Goal: Task Accomplishment & Management: Manage account settings

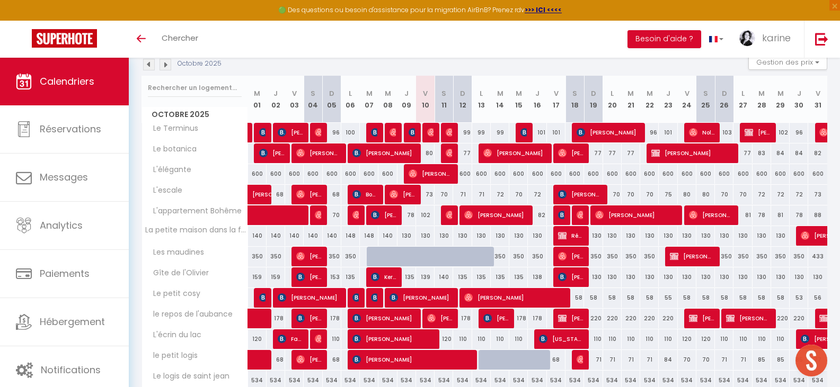
scroll to position [100, 0]
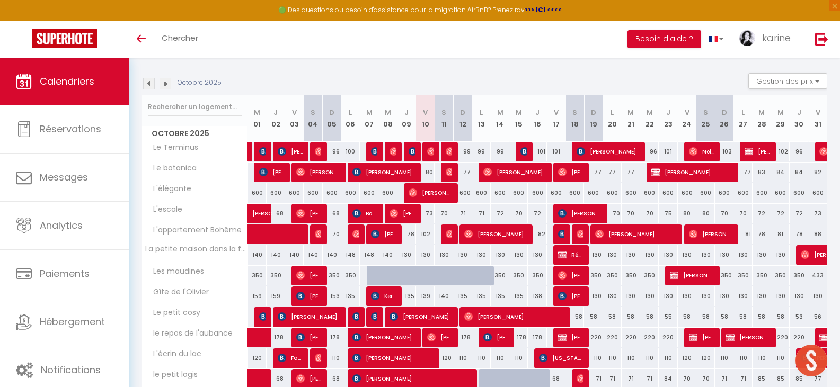
click at [163, 84] on img at bounding box center [166, 84] width 12 height 12
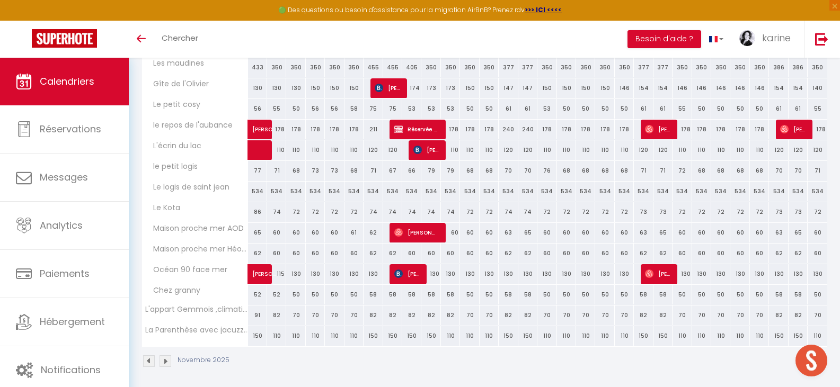
scroll to position [312, 0]
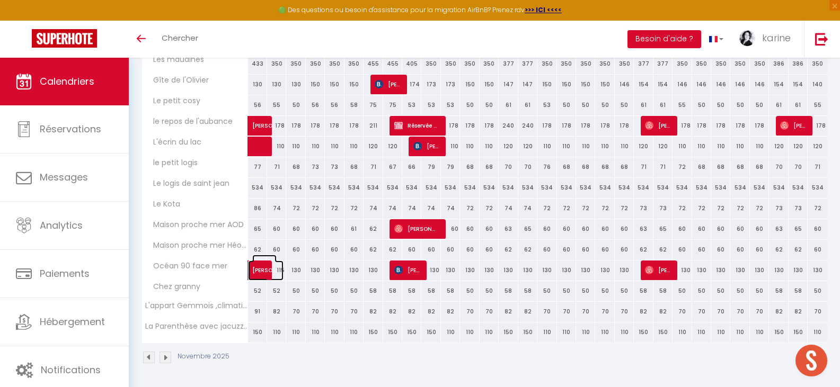
click at [264, 270] on span "[PERSON_NAME]" at bounding box center [264, 265] width 24 height 20
select select "OK"
select select "0"
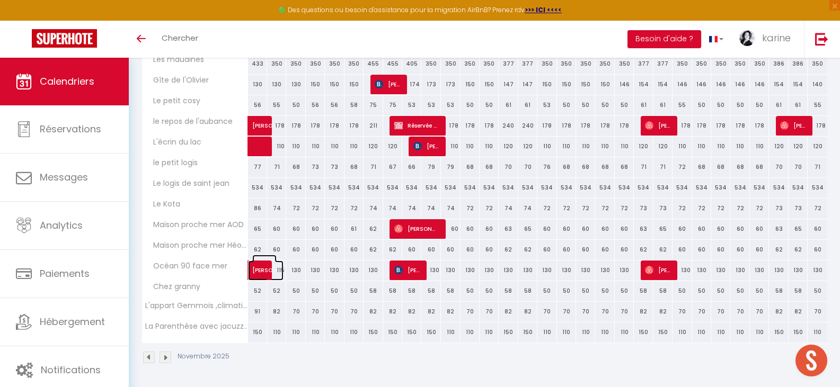
select select "1"
select select
select select "46670"
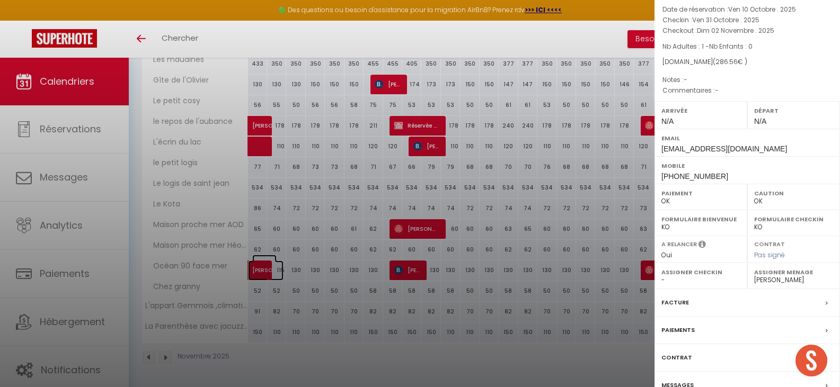
scroll to position [0, 0]
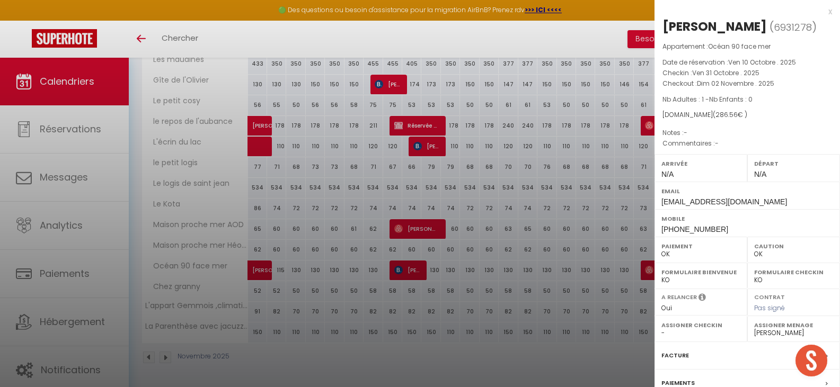
click at [139, 39] on div at bounding box center [420, 193] width 840 height 387
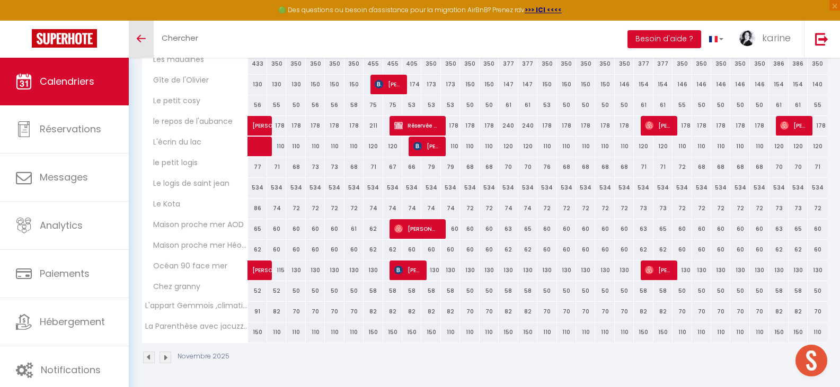
click at [143, 40] on icon "Toggle menubar" at bounding box center [141, 39] width 9 height 6
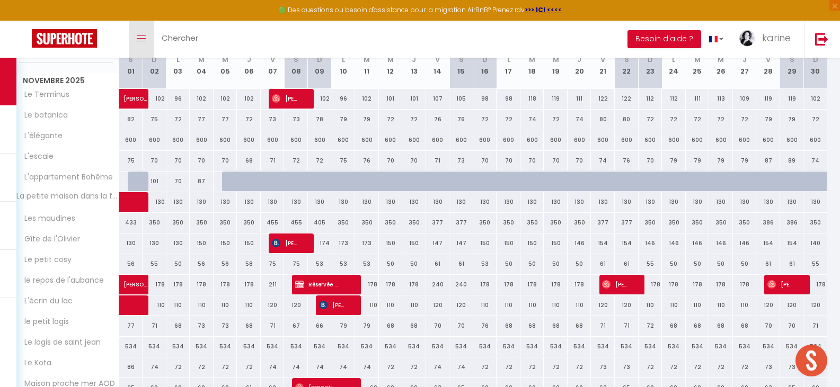
scroll to position [100, 0]
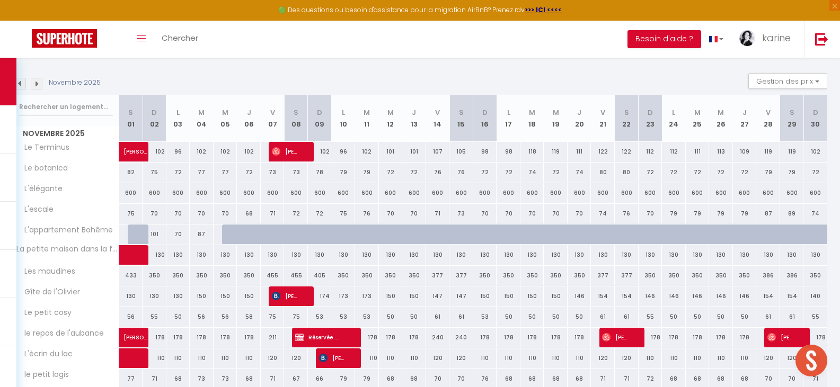
click at [22, 82] on img at bounding box center [20, 84] width 12 height 12
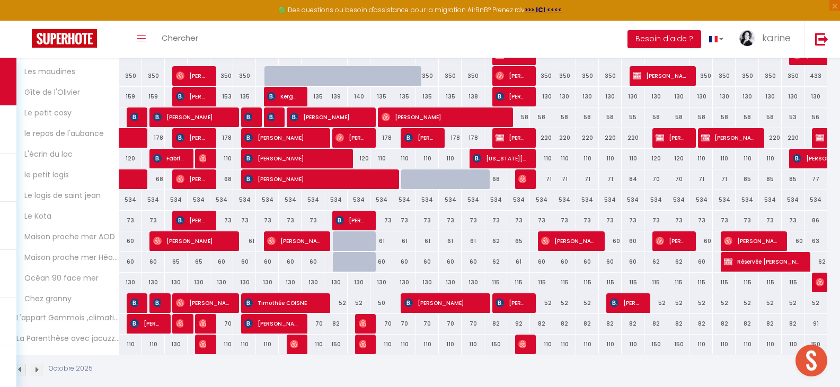
scroll to position [312, 0]
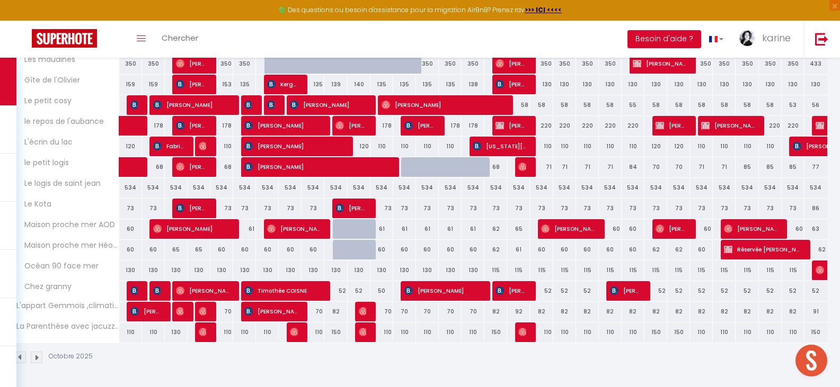
click at [498, 271] on div "115" at bounding box center [495, 271] width 23 height 20
type input "115"
type input "Ven 17 Octobre 2025"
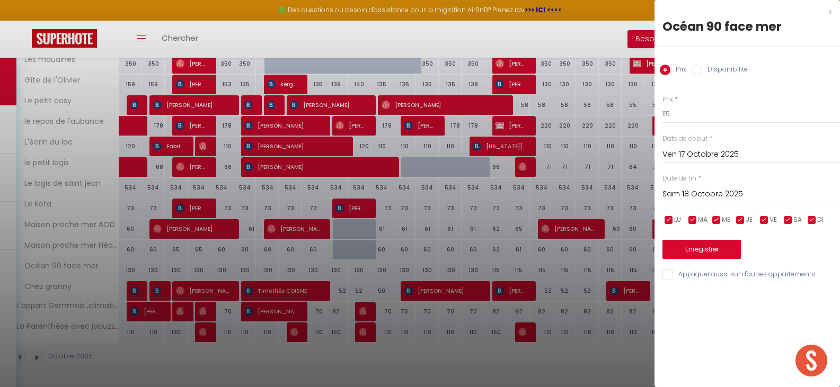
click at [678, 193] on input "Sam 18 Octobre 2025" at bounding box center [751, 195] width 178 height 14
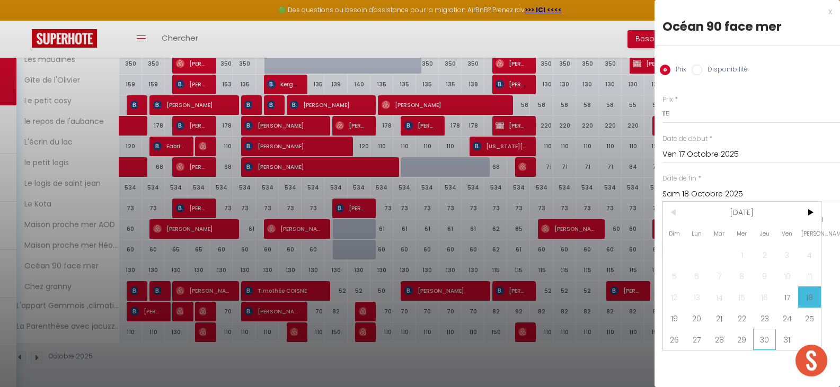
click at [759, 340] on span "30" at bounding box center [764, 339] width 23 height 21
type input "Jeu 30 Octobre 2025"
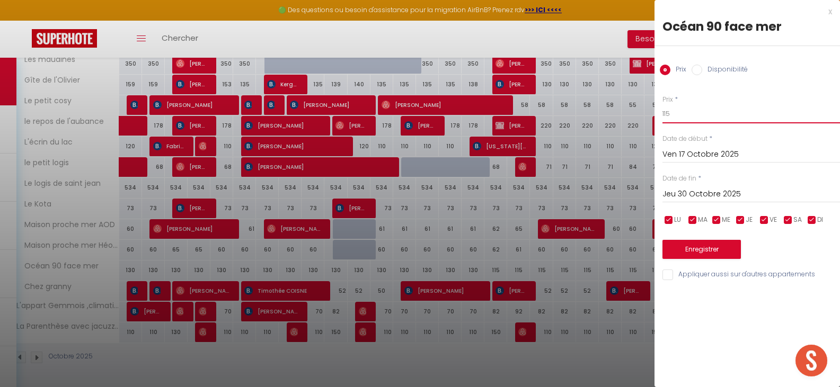
drag, startPoint x: 670, startPoint y: 112, endPoint x: 693, endPoint y: 106, distance: 23.5
click at [670, 112] on input "115" at bounding box center [751, 113] width 178 height 19
type input "120"
click at [712, 245] on button "Enregistrer" at bounding box center [701, 249] width 78 height 19
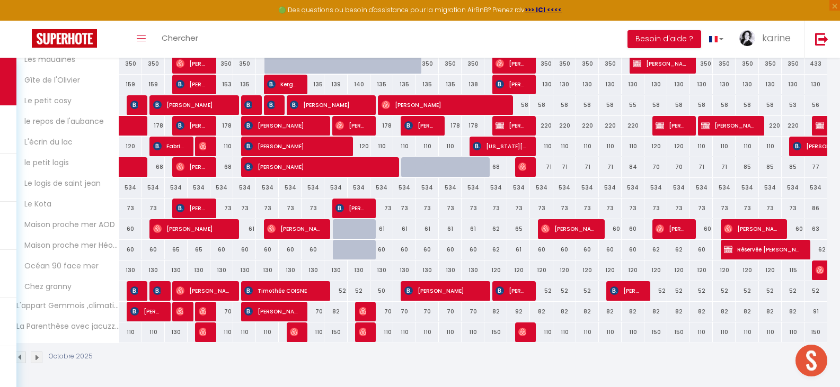
click at [796, 270] on div "115" at bounding box center [793, 271] width 23 height 20
type input "115"
type input "Jeu 30 Octobre 2025"
type input "Ven 31 Octobre 2025"
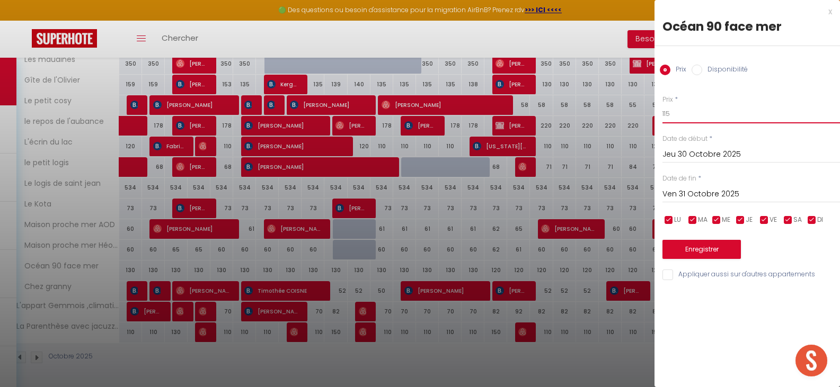
click at [672, 113] on input "115" at bounding box center [751, 113] width 178 height 19
type input "120"
click at [696, 244] on button "Enregistrer" at bounding box center [701, 249] width 78 height 19
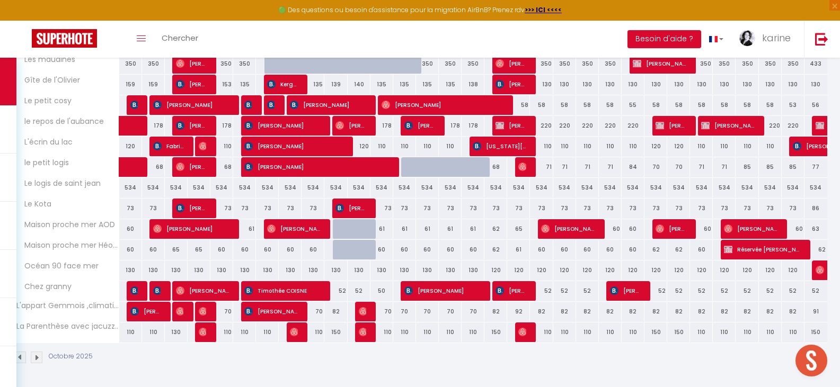
click at [334, 271] on div "130" at bounding box center [335, 271] width 23 height 20
type input "130"
select select "1"
type input "Ven 10 Octobre 2025"
type input "Sam 11 Octobre 2025"
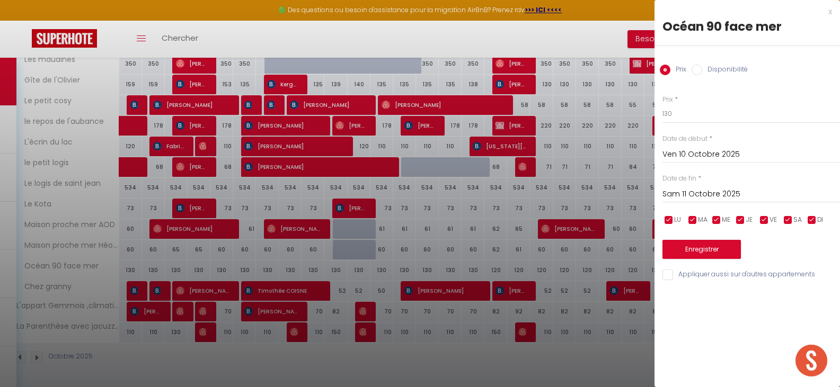
click at [698, 69] on input "Disponibilité" at bounding box center [697, 70] width 11 height 11
radio input "true"
radio input "false"
click at [678, 113] on select "Disponible Indisponible" at bounding box center [751, 114] width 178 height 20
select select "0"
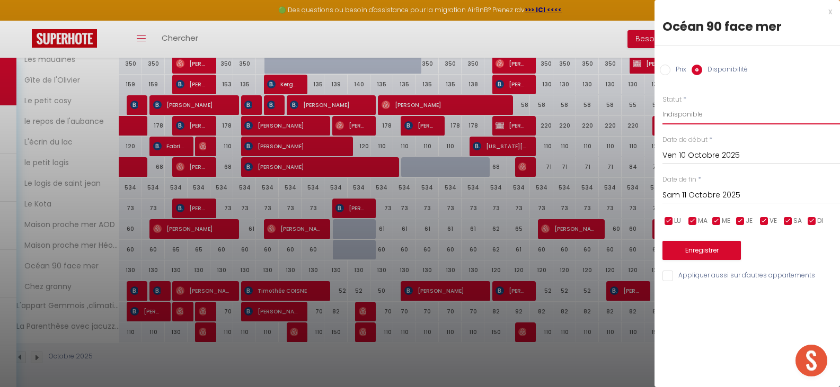
click at [662, 104] on select "Disponible Indisponible" at bounding box center [751, 114] width 178 height 20
click at [705, 252] on button "Enregistrer" at bounding box center [701, 250] width 78 height 19
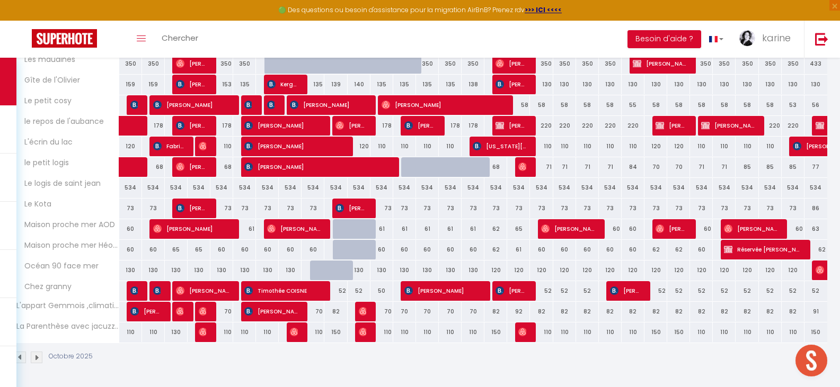
click at [340, 268] on div at bounding box center [344, 277] width 23 height 20
select select "1"
type input "Ven 10 Octobre 2025"
type input "Sam 11 Octobre 2025"
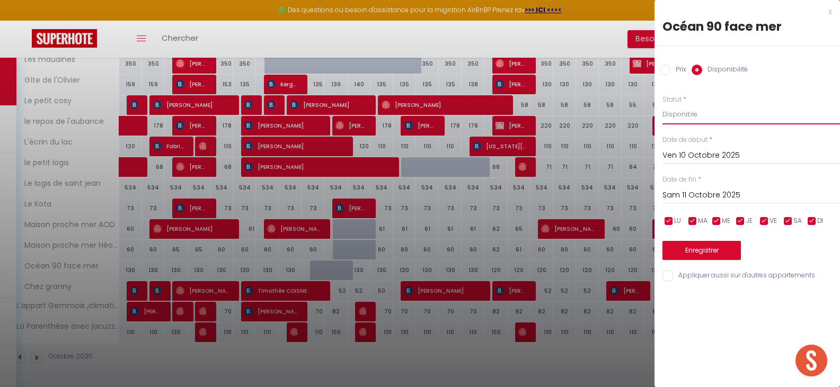
click at [683, 112] on select "Disponible Indisponible" at bounding box center [751, 114] width 178 height 20
select select "0"
click at [662, 104] on select "Disponible Indisponible" at bounding box center [751, 114] width 178 height 20
click at [711, 250] on button "Enregistrer" at bounding box center [701, 250] width 78 height 19
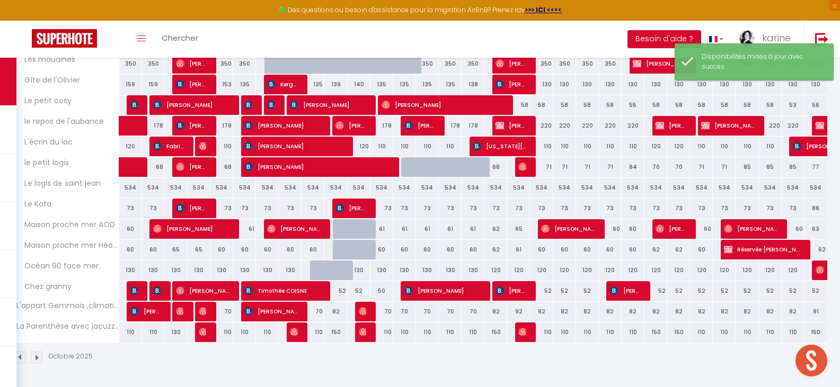
click at [318, 271] on div at bounding box center [321, 271] width 23 height 20
select select "1"
type input "Jeu 09 Octobre 2025"
type input "Ven 10 Octobre 2025"
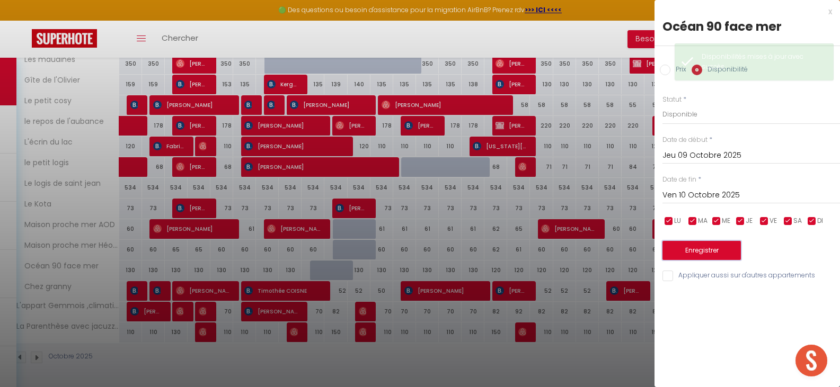
click at [700, 246] on button "Enregistrer" at bounding box center [701, 250] width 78 height 19
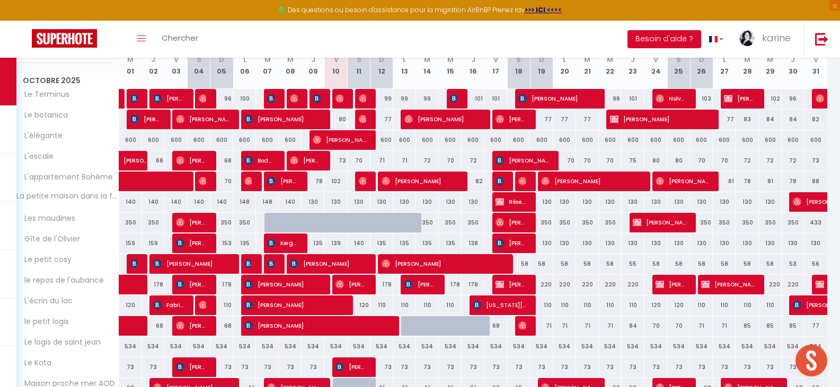
scroll to position [100, 0]
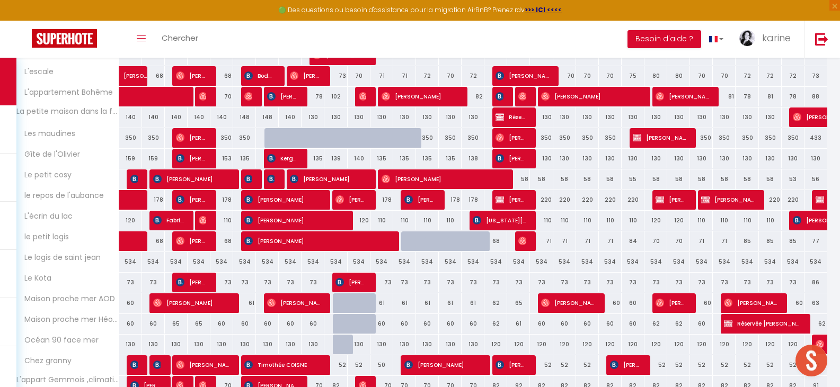
scroll to position [312, 0]
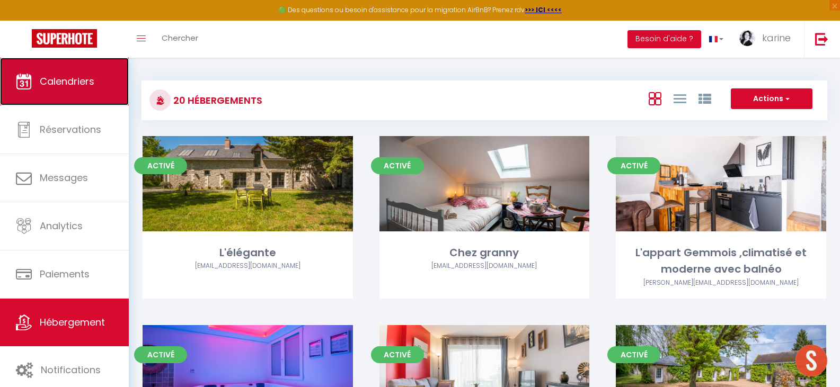
click at [70, 82] on span "Calendriers" at bounding box center [67, 81] width 55 height 13
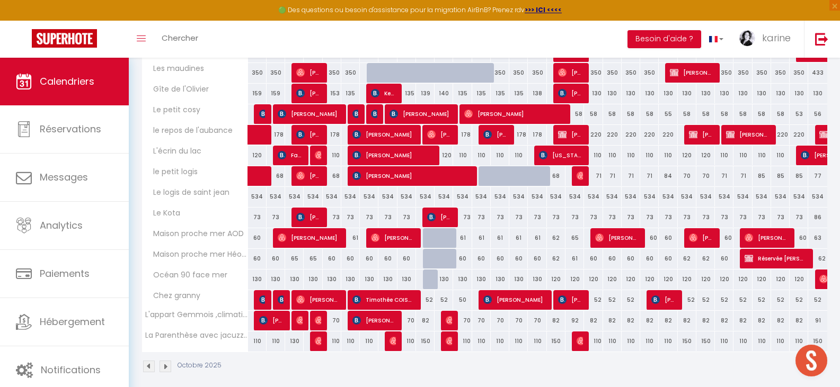
scroll to position [312, 0]
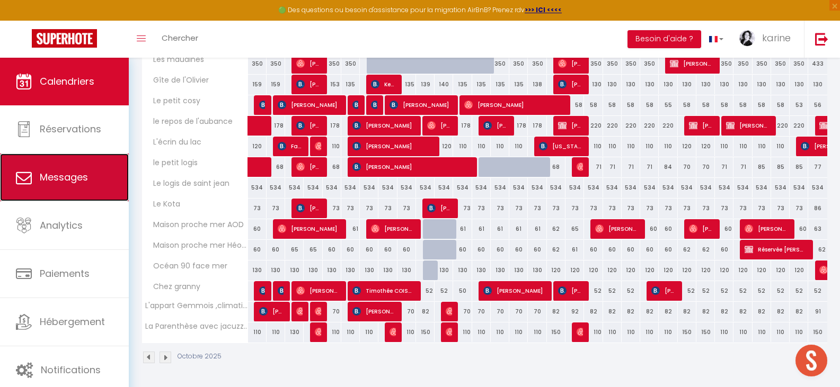
click at [49, 176] on span "Messages" at bounding box center [64, 177] width 48 height 13
select select "message"
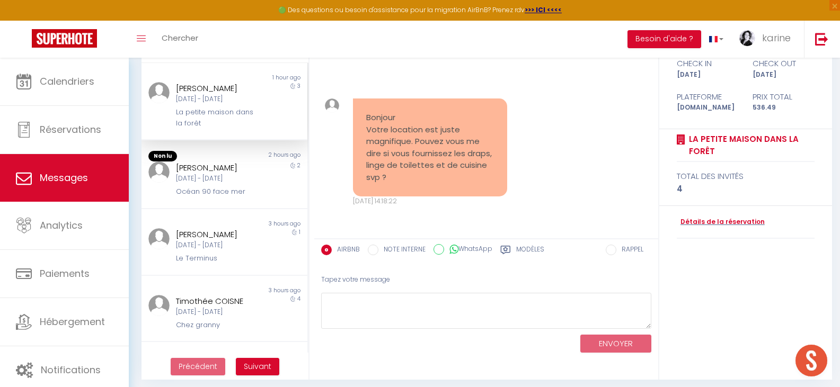
scroll to position [106, 0]
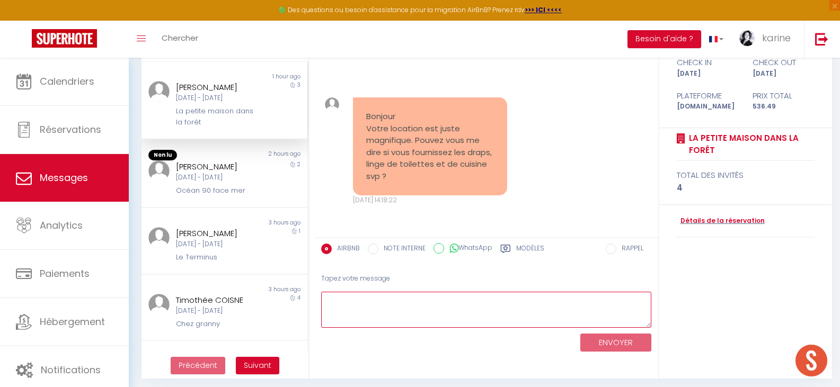
click at [339, 303] on textarea at bounding box center [486, 310] width 330 height 37
click at [482, 299] on textarea "bonjour, oui le linge de lit et les serviettes sont fournies ." at bounding box center [486, 310] width 330 height 37
click at [578, 299] on textarea "bonjour, oui le linge de lit et les serviettes de toilette sont fournies ." at bounding box center [486, 310] width 330 height 37
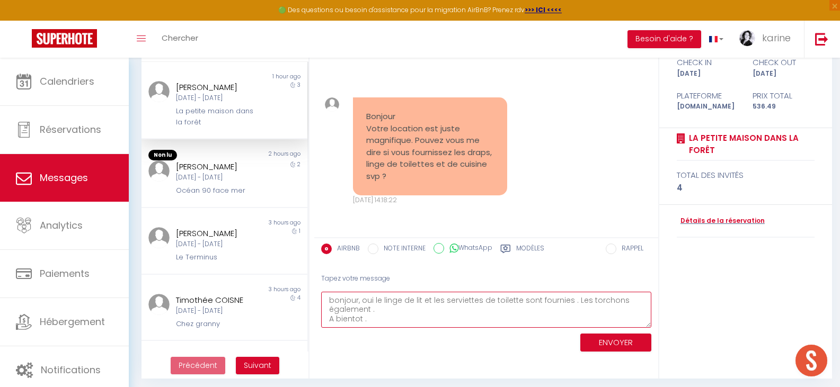
scroll to position [6, 0]
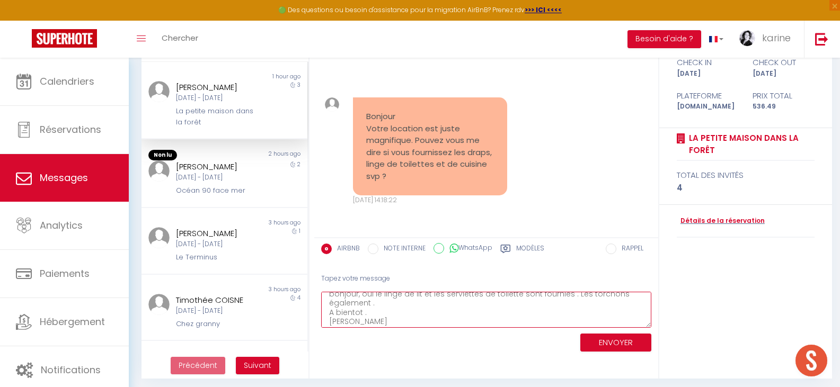
type textarea "bonjour, oui le linge de lit et les serviettes de toilette sont fournies . Les …"
click at [612, 346] on button "ENVOYER" at bounding box center [615, 343] width 71 height 19
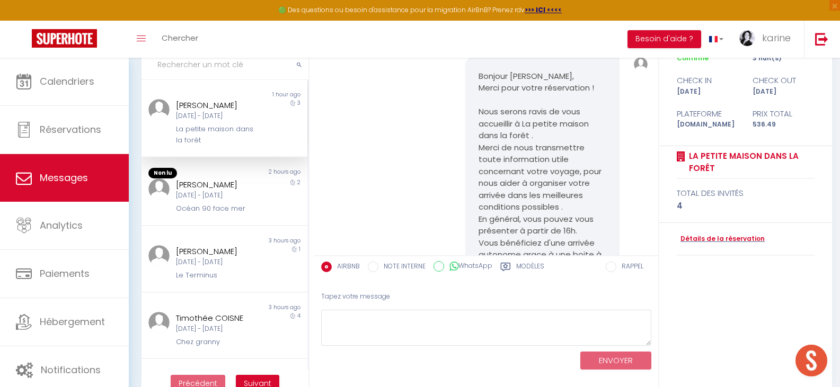
scroll to position [109, 0]
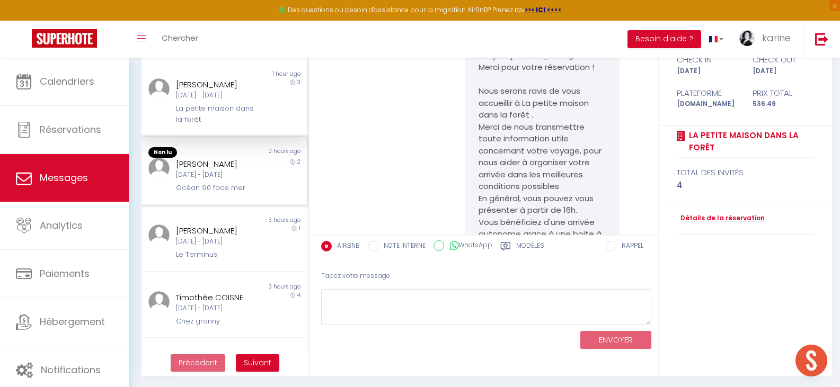
click at [197, 172] on div "[DATE] - [DATE]" at bounding box center [217, 175] width 83 height 10
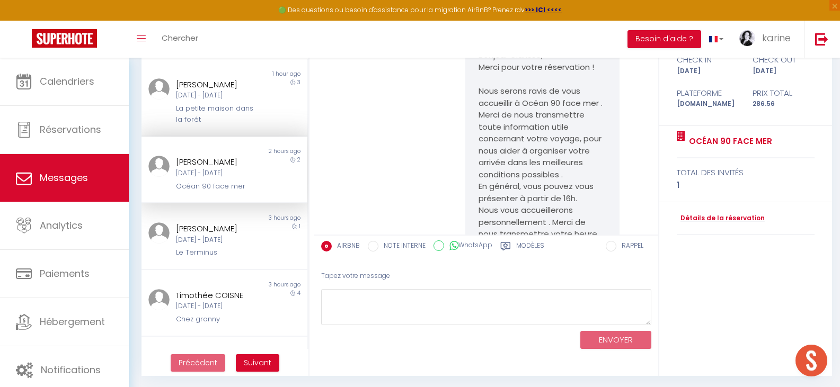
scroll to position [159, 0]
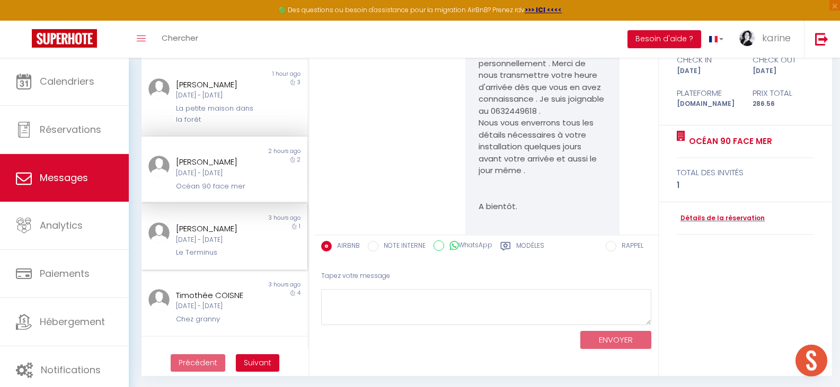
click at [194, 246] on div "[PERSON_NAME] [DATE] - [DATE] Le Terminus" at bounding box center [217, 241] width 97 height 36
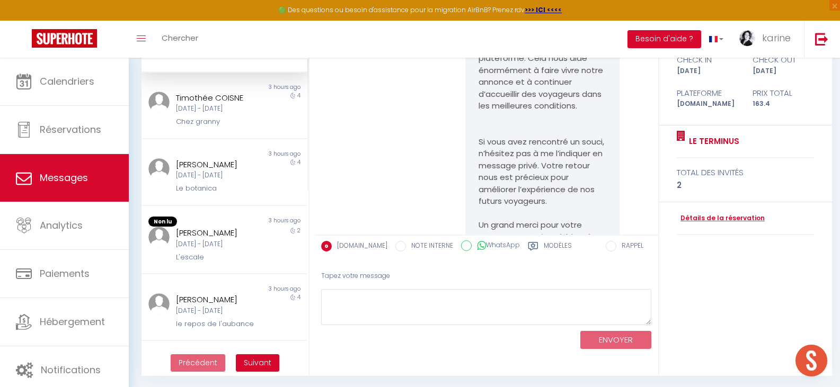
scroll to position [219, 0]
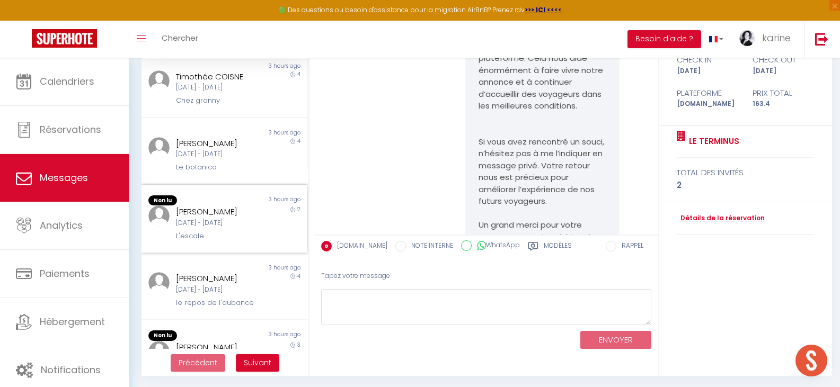
click at [211, 228] on div "[DATE] - [DATE]" at bounding box center [217, 223] width 83 height 10
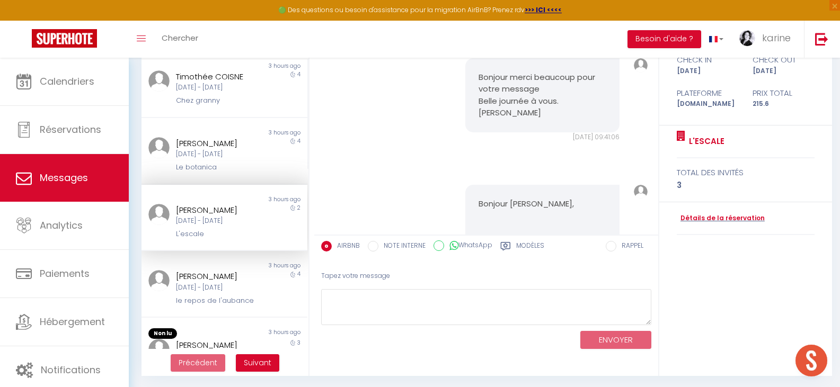
scroll to position [2320, 0]
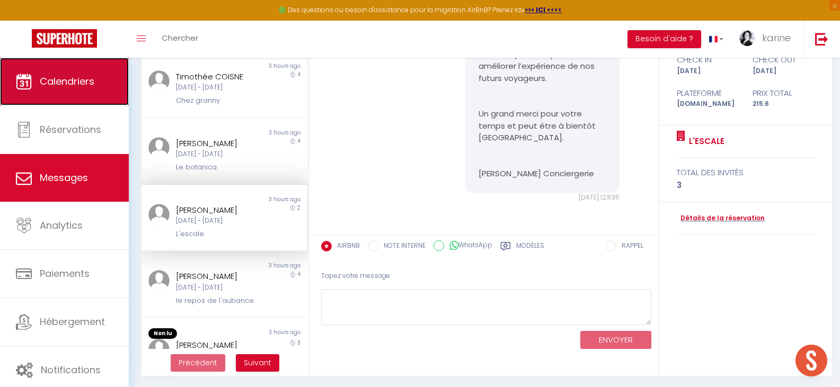
click at [85, 86] on span "Calendriers" at bounding box center [67, 81] width 55 height 13
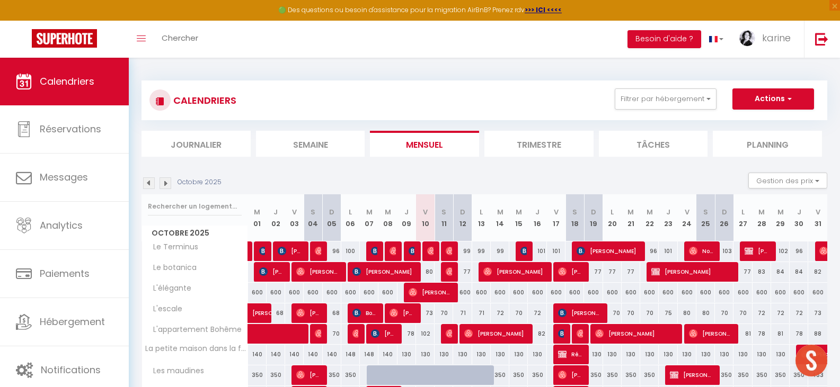
click at [166, 181] on img at bounding box center [166, 184] width 12 height 12
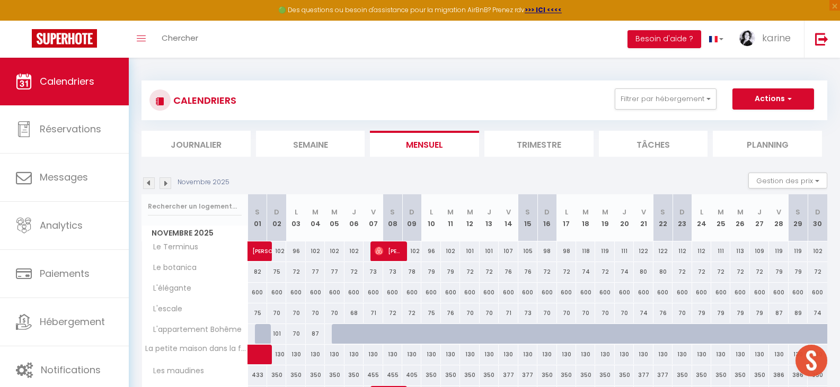
click at [166, 181] on img at bounding box center [166, 184] width 12 height 12
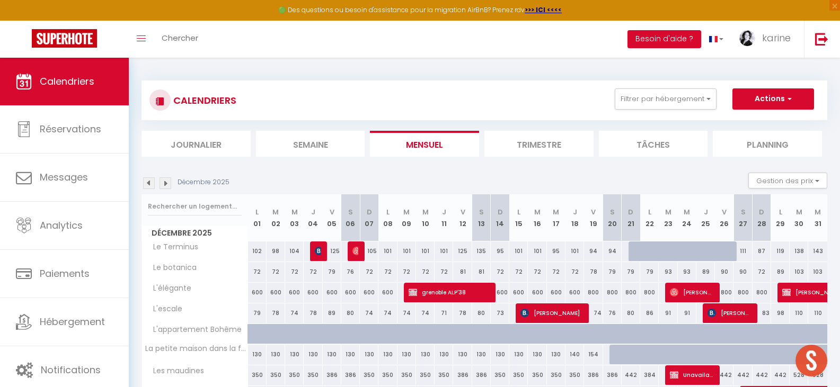
click at [166, 181] on img at bounding box center [166, 184] width 12 height 12
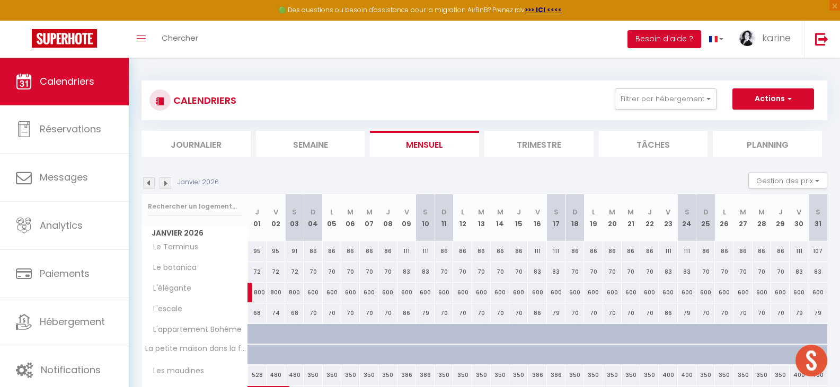
click at [166, 181] on img at bounding box center [166, 184] width 12 height 12
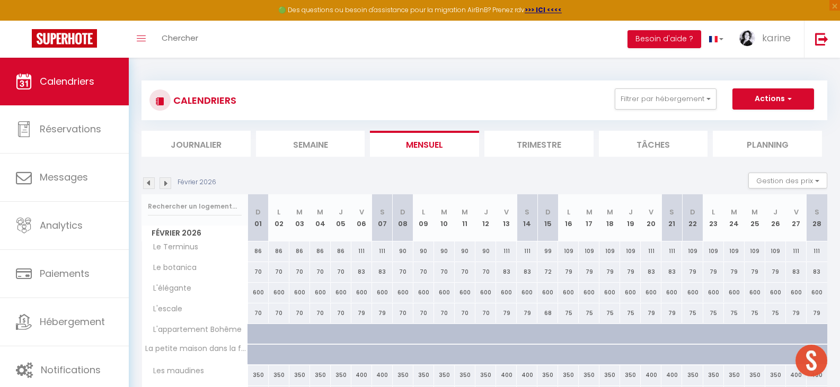
click at [166, 181] on img at bounding box center [166, 184] width 12 height 12
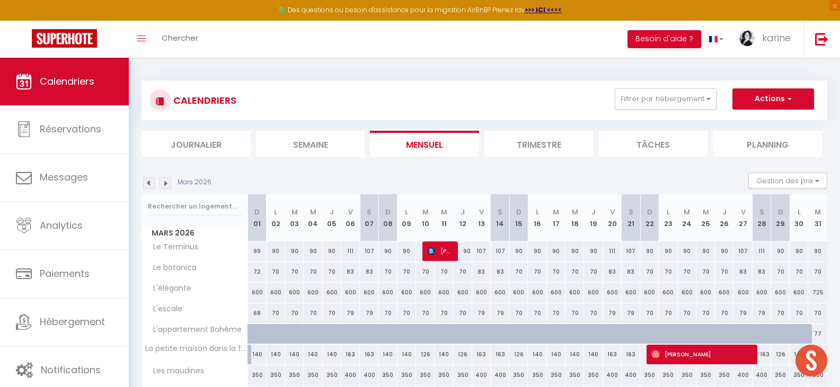
click at [166, 181] on img at bounding box center [166, 184] width 12 height 12
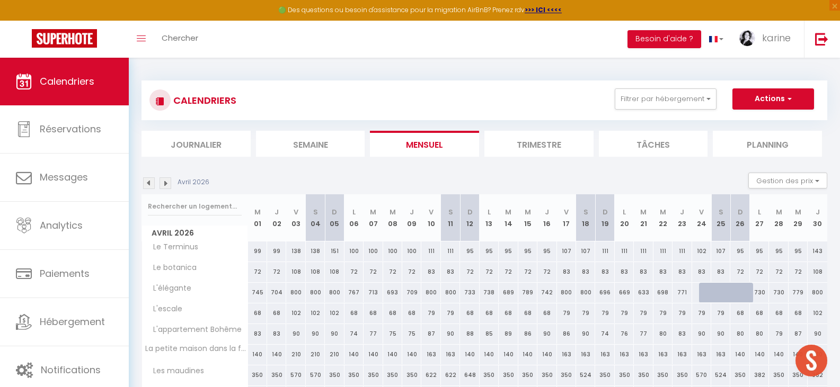
click at [166, 181] on img at bounding box center [166, 184] width 12 height 12
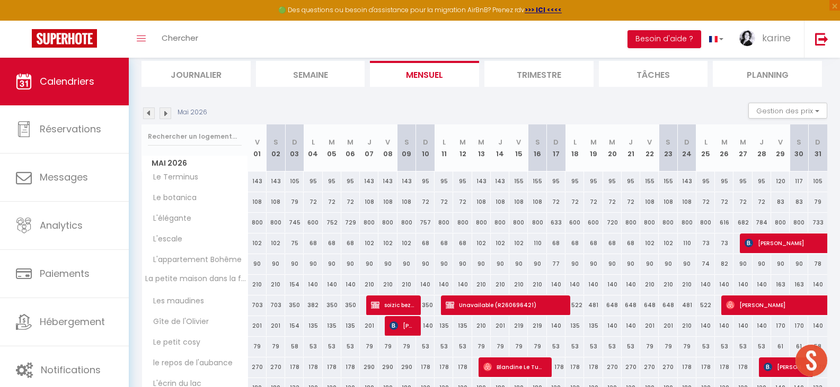
scroll to position [106, 0]
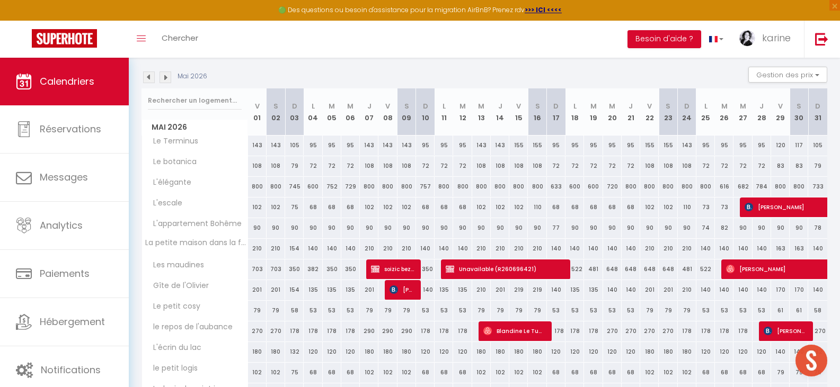
click at [148, 79] on img at bounding box center [149, 78] width 12 height 12
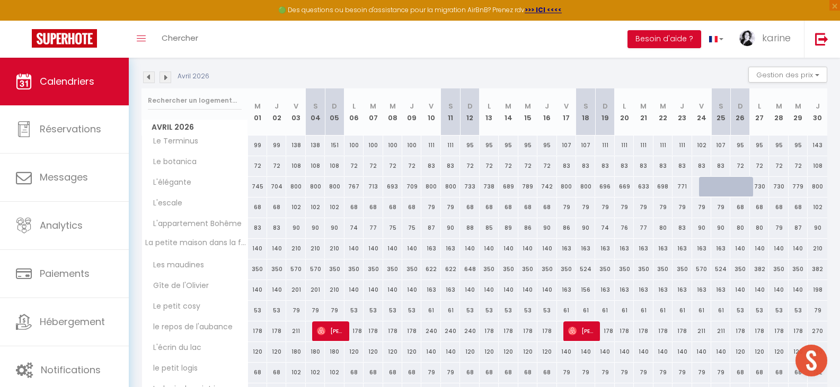
click at [148, 77] on img at bounding box center [149, 78] width 12 height 12
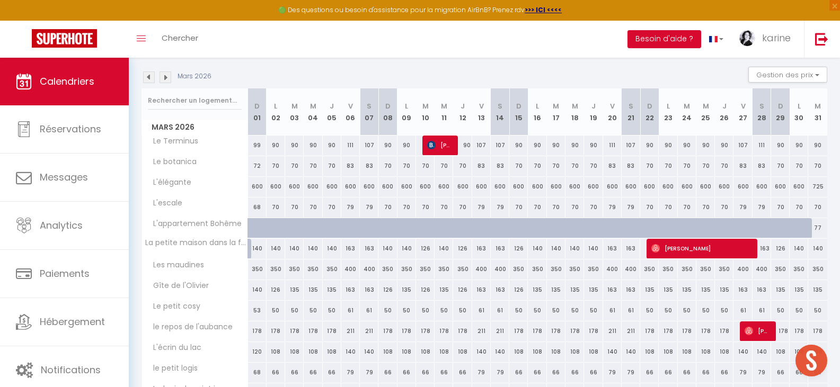
click at [148, 77] on img at bounding box center [149, 78] width 12 height 12
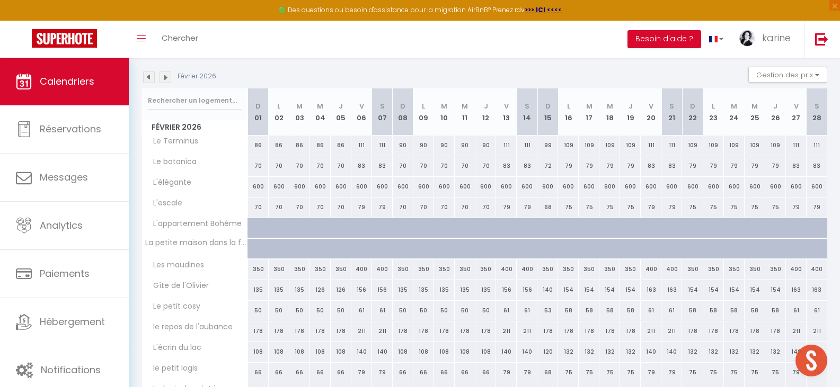
click at [148, 77] on img at bounding box center [149, 78] width 12 height 12
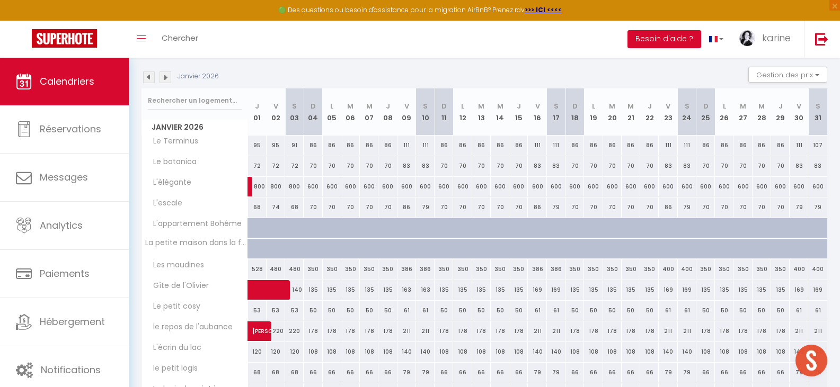
click at [148, 77] on img at bounding box center [149, 78] width 12 height 12
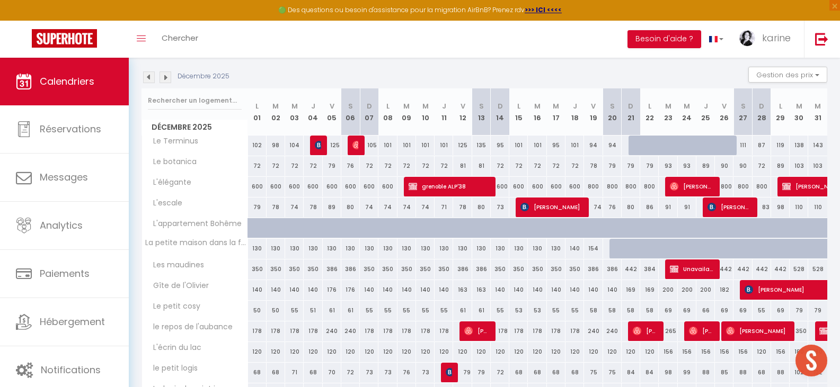
click at [148, 77] on img at bounding box center [149, 78] width 12 height 12
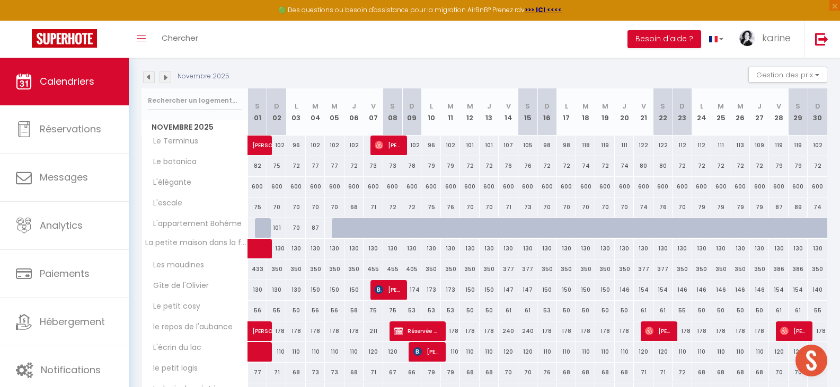
click at [148, 77] on img at bounding box center [149, 78] width 12 height 12
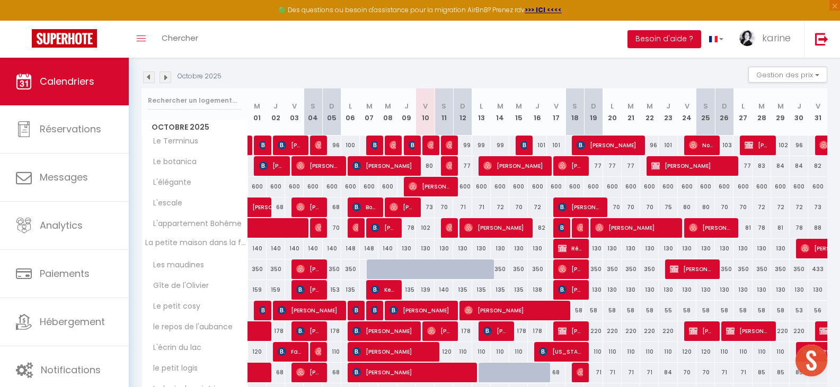
click at [429, 164] on div "80" at bounding box center [425, 166] width 19 height 20
type input "80"
select select "1"
type input "Ven 10 Octobre 2025"
type input "Sam 11 Octobre 2025"
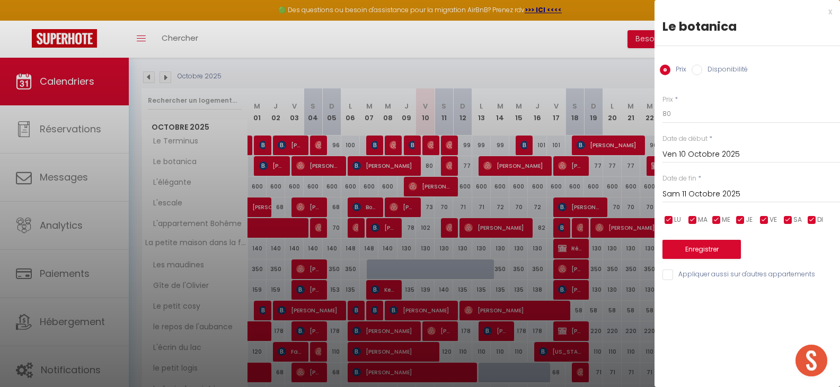
click at [714, 67] on label "Disponibilité" at bounding box center [725, 71] width 46 height 12
click at [702, 67] on input "Disponibilité" at bounding box center [697, 70] width 11 height 11
radio input "true"
radio input "false"
click at [694, 113] on select "Disponible Indisponible" at bounding box center [751, 114] width 178 height 20
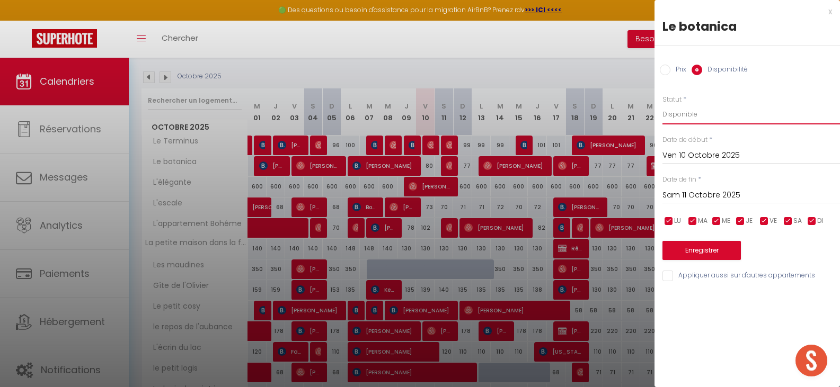
select select "0"
click at [662, 104] on select "Disponible Indisponible" at bounding box center [751, 114] width 178 height 20
click at [702, 252] on button "Enregistrer" at bounding box center [701, 250] width 78 height 19
